Goal: Information Seeking & Learning: Learn about a topic

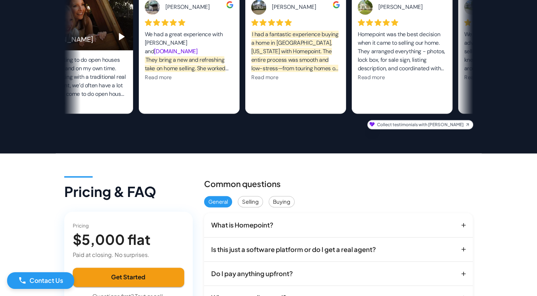
scroll to position [1037, 0]
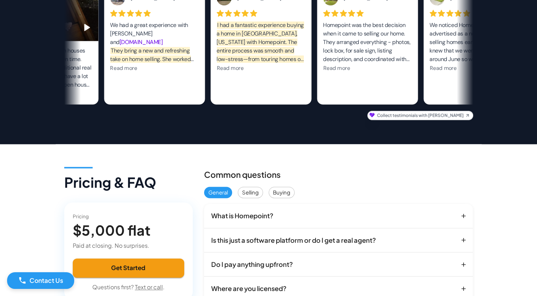
click at [468, 238] on button "Is this just a software platform or do I get a real agent?" at bounding box center [338, 240] width 269 height 24
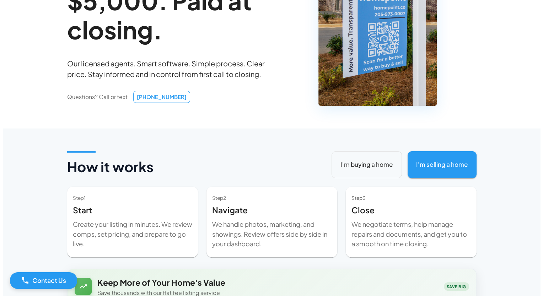
scroll to position [0, 0]
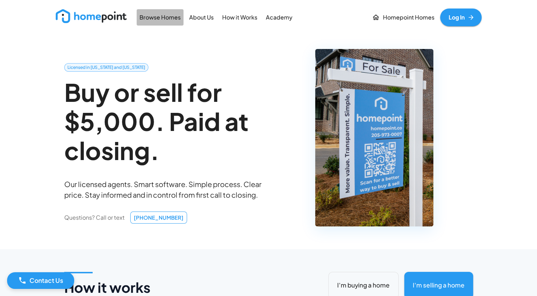
click at [168, 15] on p "Browse Homes" at bounding box center [160, 17] width 41 height 8
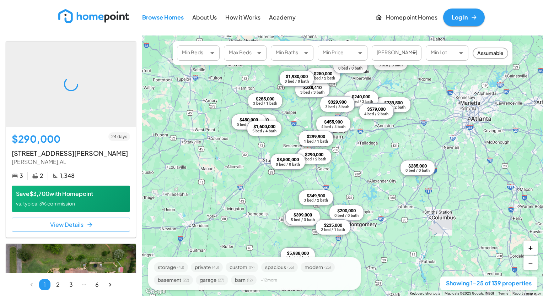
drag, startPoint x: 393, startPoint y: 158, endPoint x: 364, endPoint y: 184, distance: 39.5
click at [364, 184] on div "$290,000 3 bed / 2 bath $2,399,999 8 bed / 7 bath $238,410 3 bed / 3 bath $285,…" at bounding box center [342, 166] width 401 height 261
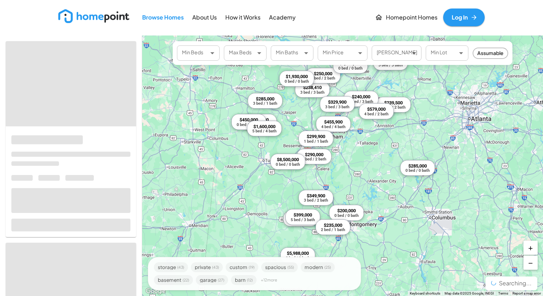
drag, startPoint x: 364, startPoint y: 184, endPoint x: 304, endPoint y: 193, distance: 60.3
click at [308, 229] on div "$290,000 3 bed / 2 bath $2,399,999 8 bed / 7 bath $238,410 3 bed / 3 bath $285,…" at bounding box center [342, 166] width 401 height 261
click at [304, 193] on div "$290,000 3 bed / 2 bath $2,399,999 8 bed / 7 bath $238,410 3 bed / 3 bath $285,…" at bounding box center [342, 166] width 401 height 261
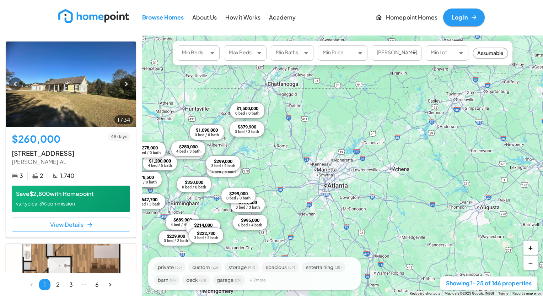
drag, startPoint x: 446, startPoint y: 130, endPoint x: 303, endPoint y: 197, distance: 158.3
click at [303, 197] on div "$260,000 3 bed / 2 bath $229,900 3 bed / 2 bath $319,900 4 bed / 4 bath $995,00…" at bounding box center [342, 166] width 401 height 261
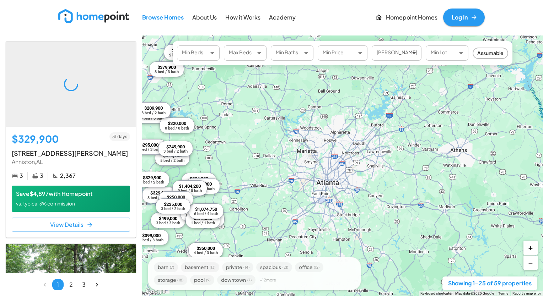
click at [322, 158] on div "$329,900 3 bed / 3 bath $499,000 3 bed / 3 bath $309,000 3 bed / 3 bath $349,90…" at bounding box center [342, 166] width 401 height 261
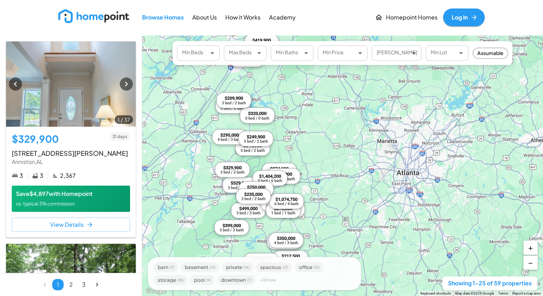
drag, startPoint x: 267, startPoint y: 151, endPoint x: 350, endPoint y: 140, distance: 84.2
click at [350, 140] on div "$329,900 3 bed / 3 bath $499,000 3 bed / 3 bath $309,000 3 bed / 3 bath $349,90…" at bounding box center [342, 166] width 401 height 261
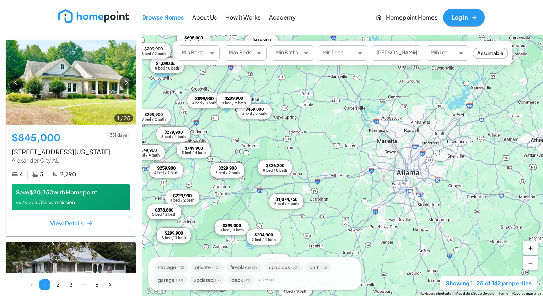
scroll to position [4084, 0]
